Goal: Transaction & Acquisition: Purchase product/service

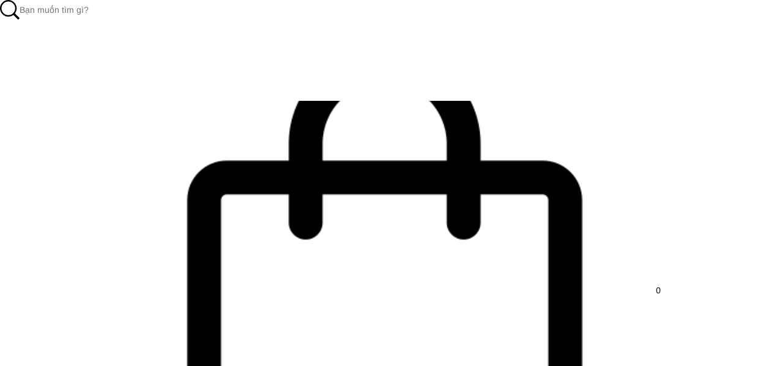
click at [0, 0] on link "The Art Of Grace" at bounding box center [0, 0] width 0 height 0
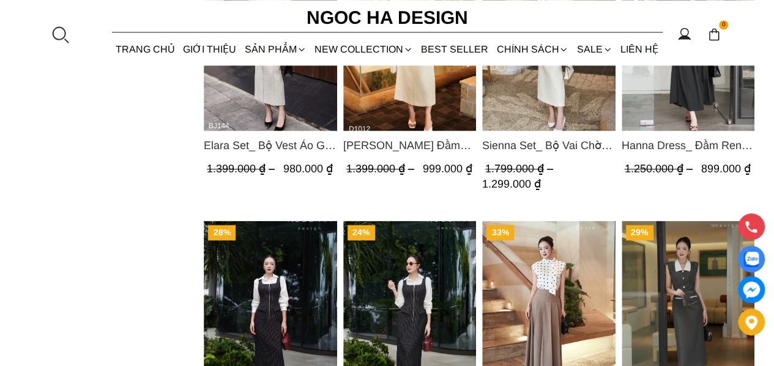
scroll to position [795, 0]
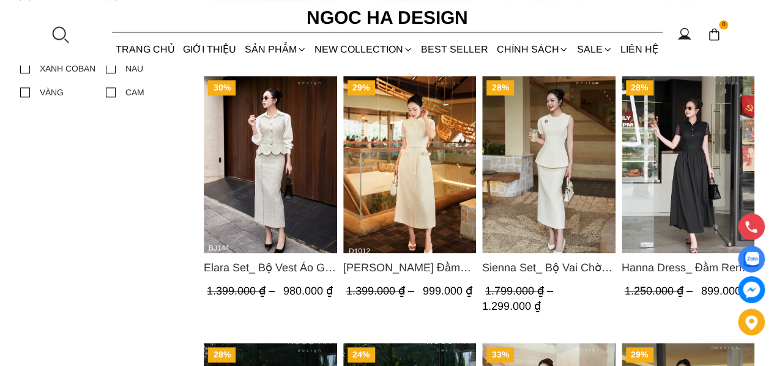
click at [553, 163] on img "Product image - Sienna Set_ Bộ Vai Chờm Bất Đối Xứng Mix Chân Váy Bút Chì BJ143" at bounding box center [548, 164] width 133 height 177
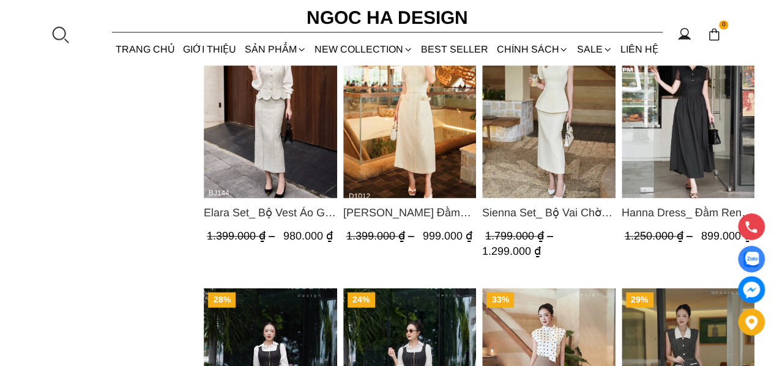
scroll to position [789, 0]
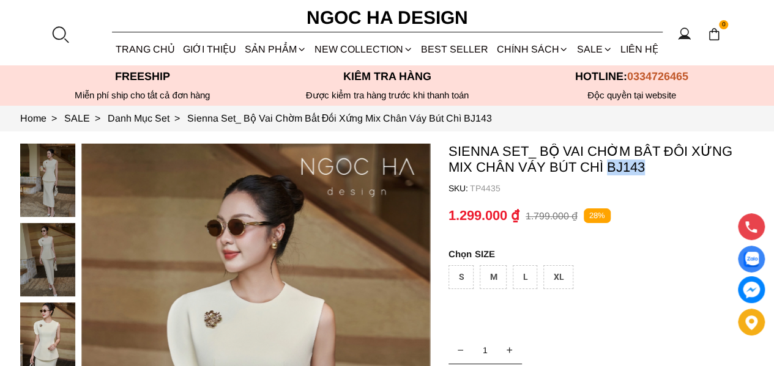
drag, startPoint x: 654, startPoint y: 166, endPoint x: 604, endPoint y: 166, distance: 49.6
click at [604, 166] on p "Sienna Set_ Bộ Vai Chờm Bất Đối Xứng Mix Chân Váy Bút Chì BJ143" at bounding box center [601, 160] width 306 height 32
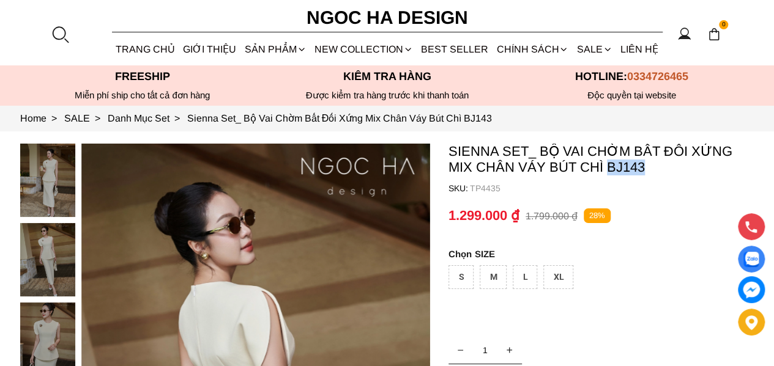
copy p "BJ143"
